Goal: Transaction & Acquisition: Purchase product/service

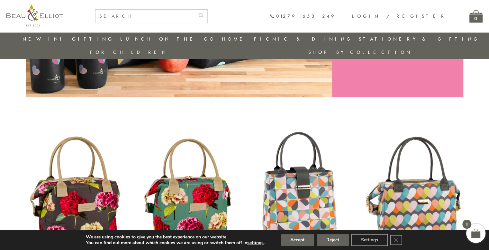
scroll to position [211, 0]
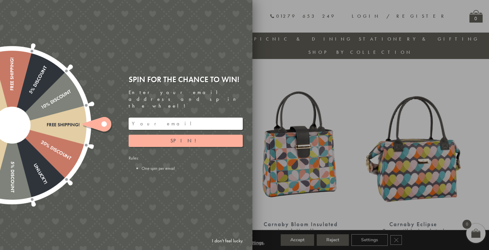
click at [165, 119] on input "email" at bounding box center [186, 123] width 114 height 12
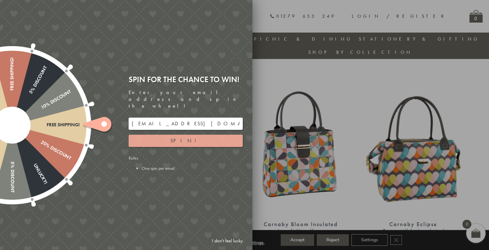
click at [188, 137] on span "Spin!" at bounding box center [186, 140] width 31 height 7
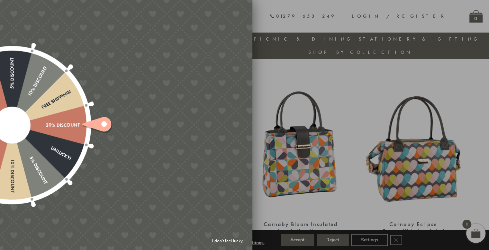
type input "9C8YT5M3"
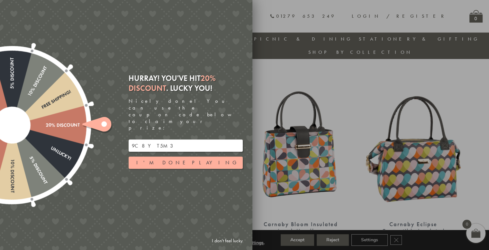
drag, startPoint x: 156, startPoint y: 135, endPoint x: 113, endPoint y: 132, distance: 43.3
click at [113, 132] on div "Free shipping! 20% Discount Unlucky! 5% Discount 10% Discount Unlucky! 15% Disc…" at bounding box center [90, 125] width 325 height 250
click at [362, 83] on div at bounding box center [244, 125] width 489 height 250
click at [422, 94] on div at bounding box center [244, 125] width 489 height 250
click at [188, 156] on button "I'm done playing" at bounding box center [186, 162] width 114 height 12
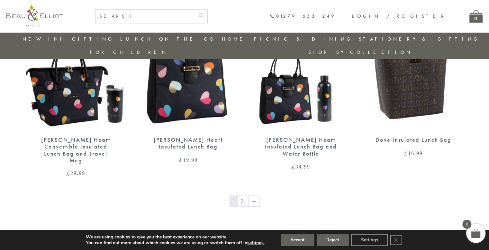
scroll to position [1080, 0]
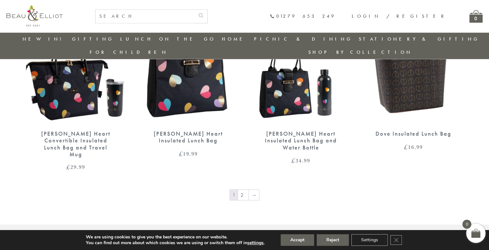
click at [426, 74] on img at bounding box center [413, 59] width 99 height 129
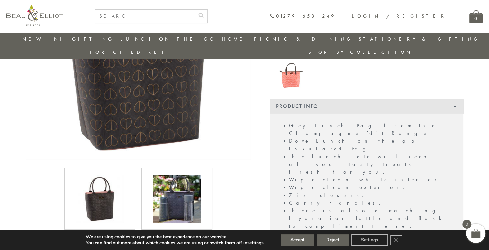
scroll to position [51, 0]
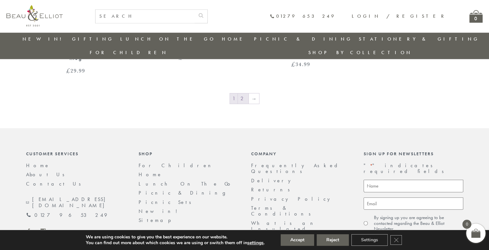
click at [245, 93] on link "2" at bounding box center [243, 98] width 11 height 10
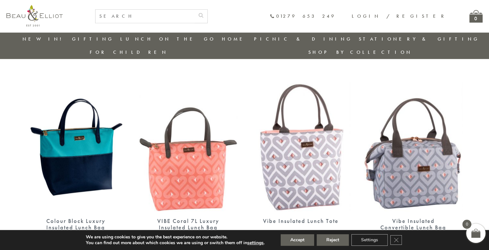
scroll to position [404, 0]
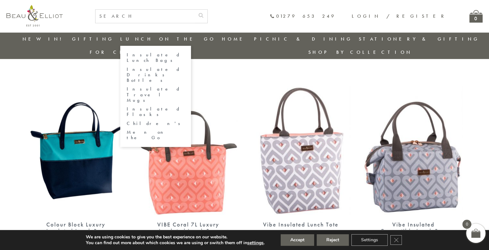
click at [144, 54] on link "Insulated Lunch Bags" at bounding box center [156, 57] width 58 height 11
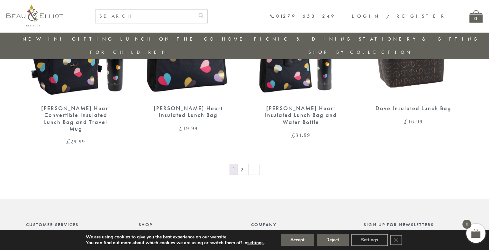
scroll to position [1144, 0]
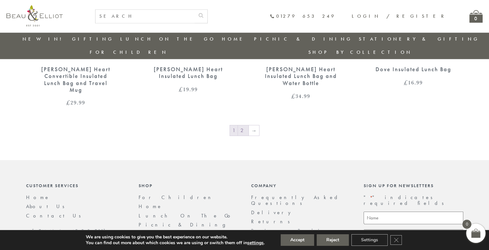
click at [245, 125] on link "2" at bounding box center [243, 130] width 11 height 10
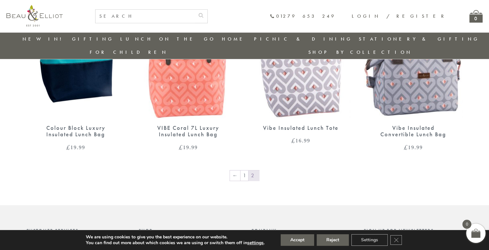
scroll to position [404, 0]
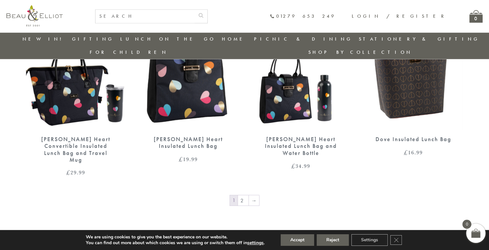
scroll to position [1080, 0]
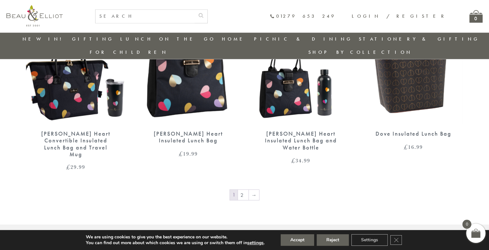
click at [428, 130] on div "Dove Insulated Lunch Bag" at bounding box center [413, 133] width 77 height 7
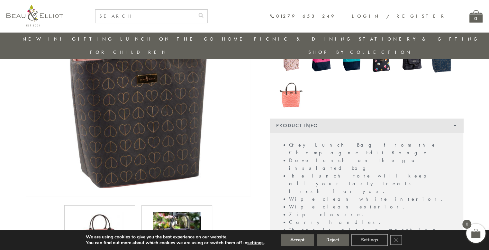
scroll to position [179, 0]
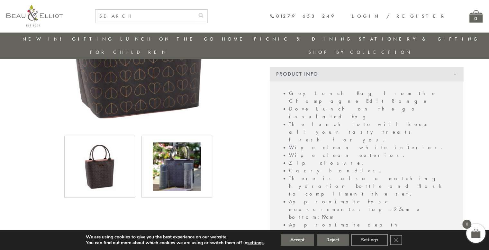
click at [180, 155] on img at bounding box center [177, 166] width 48 height 48
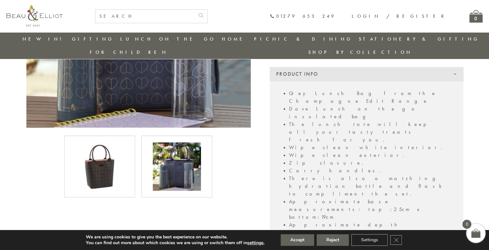
click at [111, 150] on img at bounding box center [100, 166] width 48 height 48
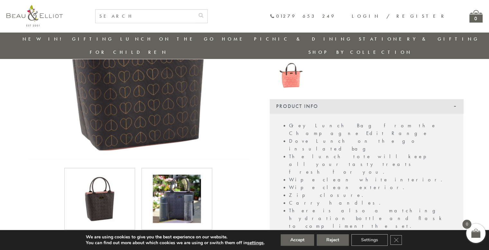
scroll to position [244, 0]
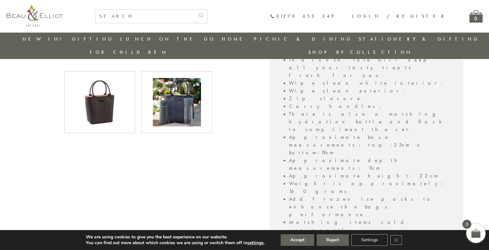
click at [177, 104] on img at bounding box center [177, 102] width 48 height 48
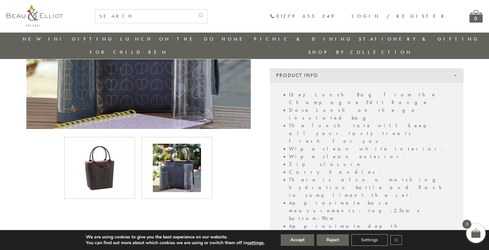
scroll to position [179, 0]
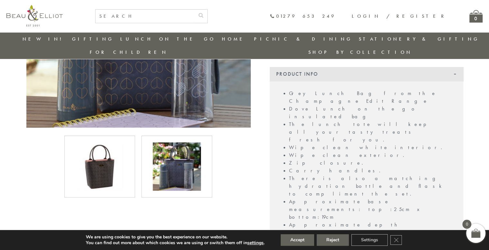
click at [102, 155] on img at bounding box center [100, 166] width 48 height 48
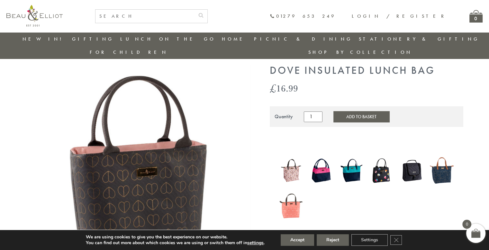
scroll to position [0, 0]
